Goal: Task Accomplishment & Management: Complete application form

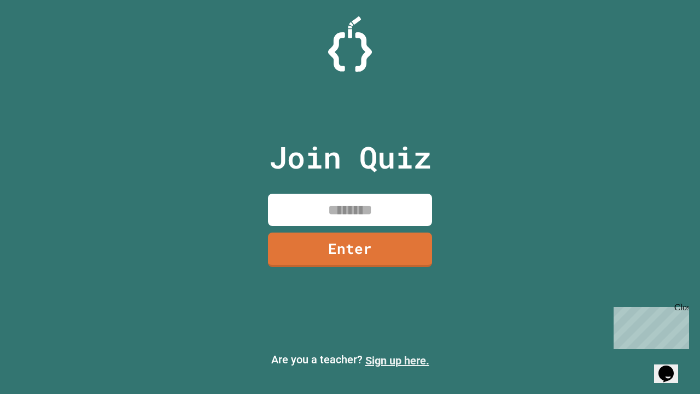
click at [397, 360] on link "Sign up here." at bounding box center [397, 360] width 64 height 13
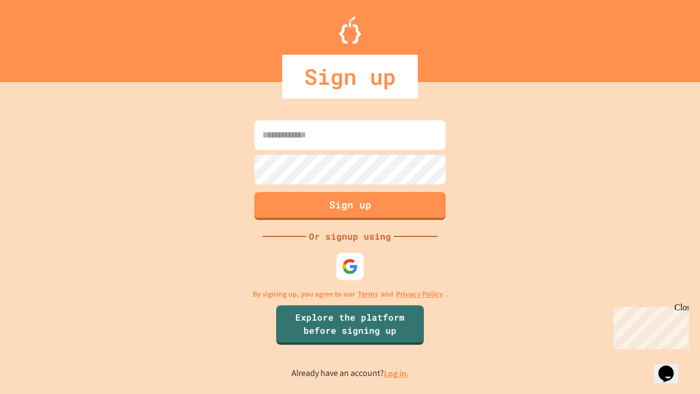
click at [397, 373] on link "Log in." at bounding box center [396, 372] width 25 height 11
